Goal: Go to known website: Access a specific website the user already knows

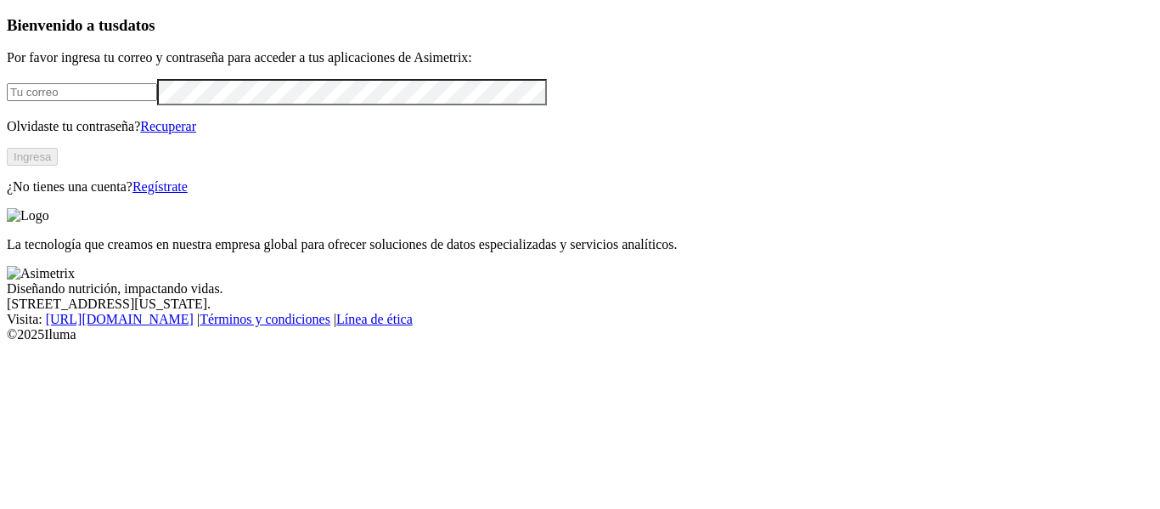
type input "[EMAIL_ADDRESS][PERSON_NAME][DOMAIN_NAME]"
click at [58, 166] on button "Ingresa" at bounding box center [32, 157] width 51 height 18
